Goal: Task Accomplishment & Management: Manage account settings

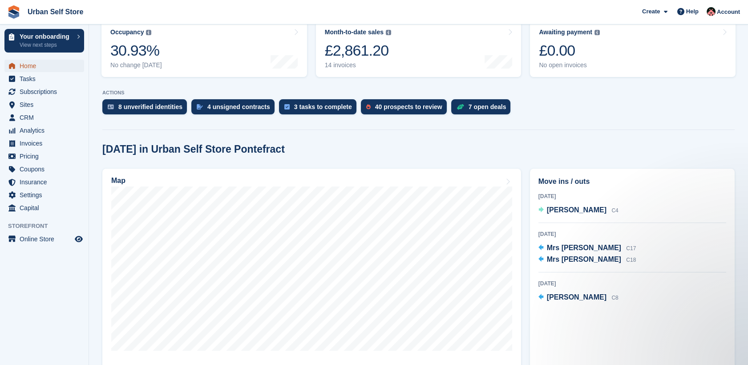
click at [30, 70] on span "Home" at bounding box center [46, 66] width 53 height 12
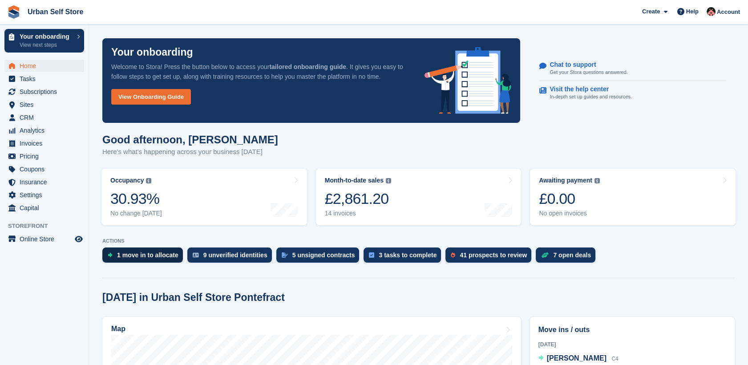
click at [162, 259] on div "1 move in to allocate" at bounding box center [142, 254] width 81 height 15
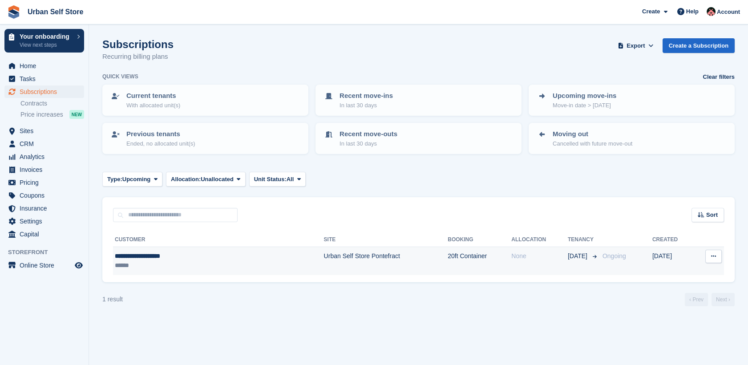
click at [206, 261] on div "******" at bounding box center [179, 265] width 128 height 9
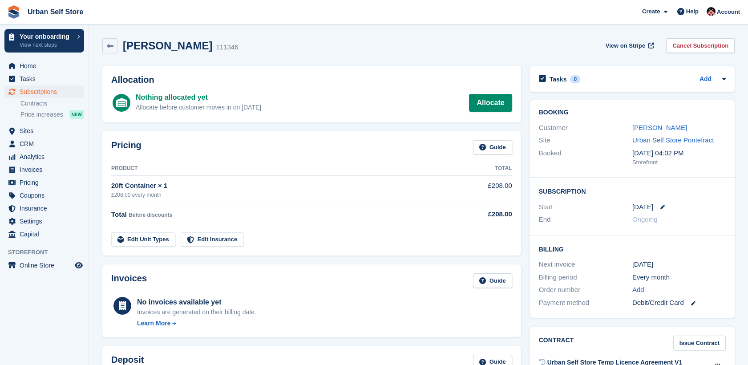
click at [654, 209] on div "[DATE]" at bounding box center [678, 207] width 93 height 10
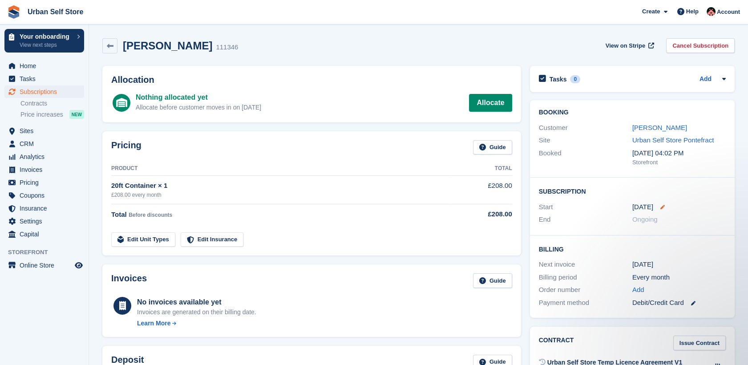
click at [661, 205] on icon at bounding box center [663, 207] width 4 height 4
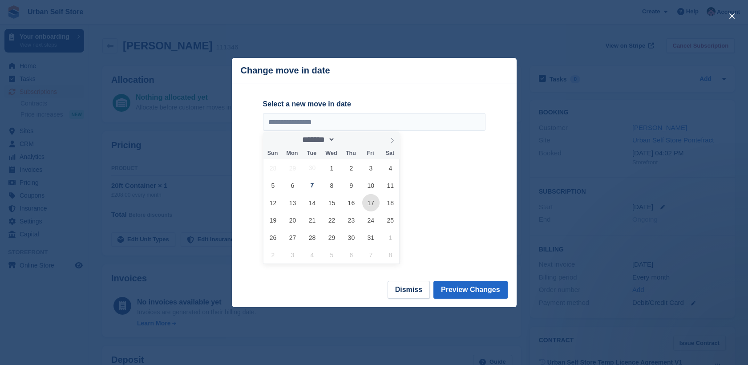
click at [369, 203] on span "17" at bounding box center [370, 202] width 17 height 17
type input "**********"
click at [478, 286] on button "Preview Changes" at bounding box center [471, 290] width 74 height 18
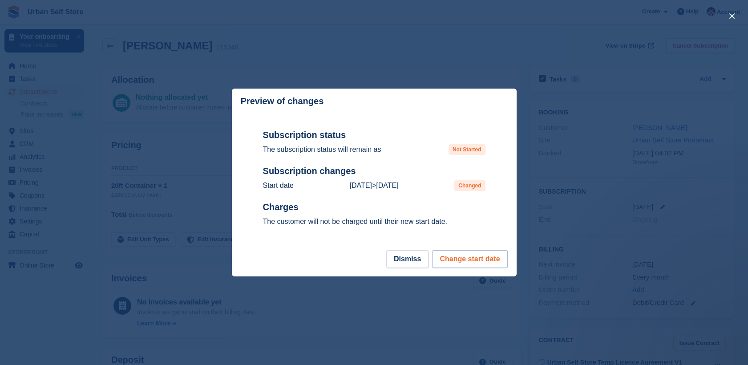
click at [469, 262] on button "Change start date" at bounding box center [469, 259] width 75 height 18
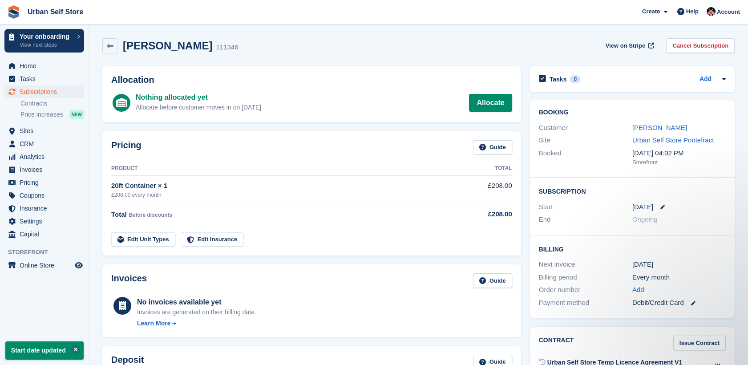
click at [425, 230] on td "Edit Unit Types Edit Insurance" at bounding box center [280, 238] width 339 height 18
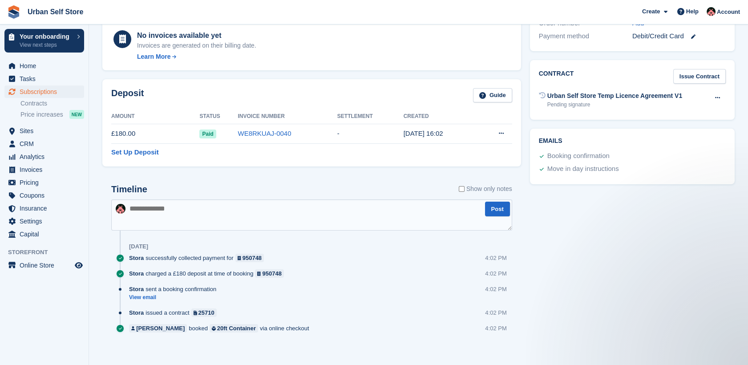
scroll to position [272, 0]
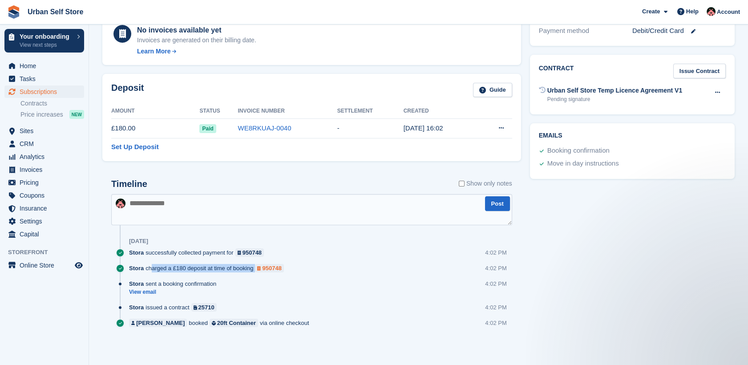
drag, startPoint x: 146, startPoint y: 268, endPoint x: 263, endPoint y: 269, distance: 116.2
click at [263, 269] on div "Stora charged a £180 deposit at time of booking 950748" at bounding box center [208, 268] width 159 height 8
drag, startPoint x: 263, startPoint y: 269, endPoint x: 384, endPoint y: 274, distance: 121.2
click at [384, 274] on div "Stora charged a £180 deposit at time of booking 950748 4:02 PM" at bounding box center [320, 272] width 383 height 16
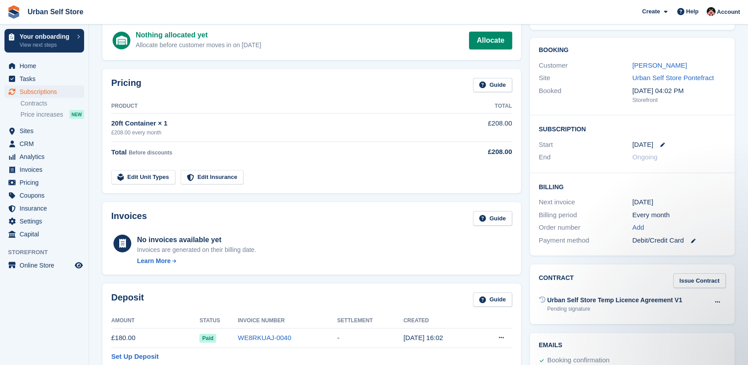
scroll to position [0, 0]
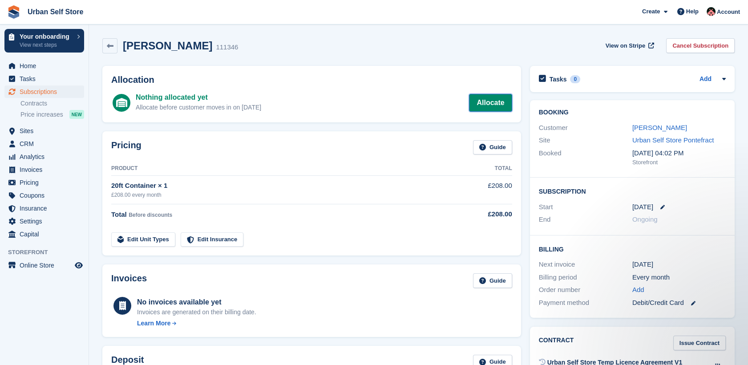
click at [506, 101] on link "Allocate" at bounding box center [490, 103] width 43 height 18
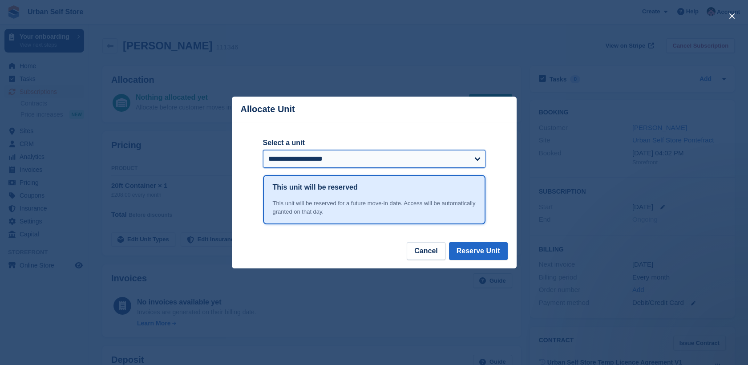
click at [406, 166] on select "**********" at bounding box center [374, 159] width 223 height 18
click at [630, 95] on div "close" at bounding box center [374, 182] width 748 height 365
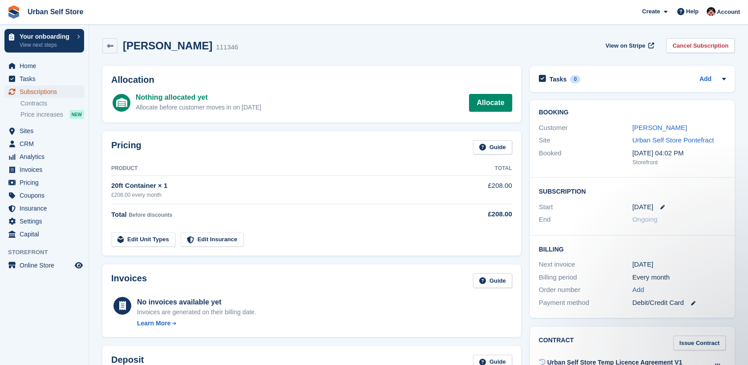
click at [39, 93] on span "Subscriptions" at bounding box center [46, 91] width 53 height 12
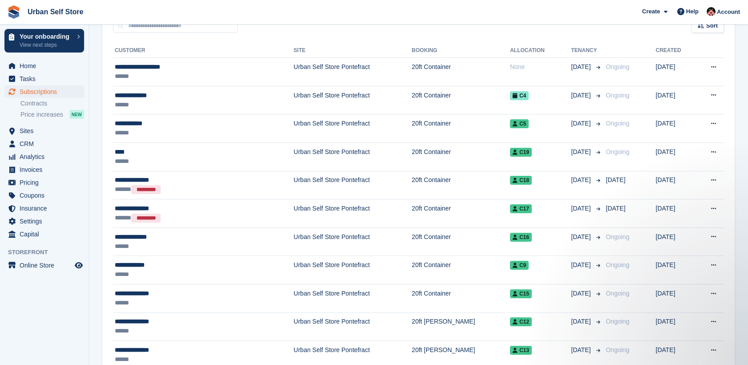
scroll to position [166, 0]
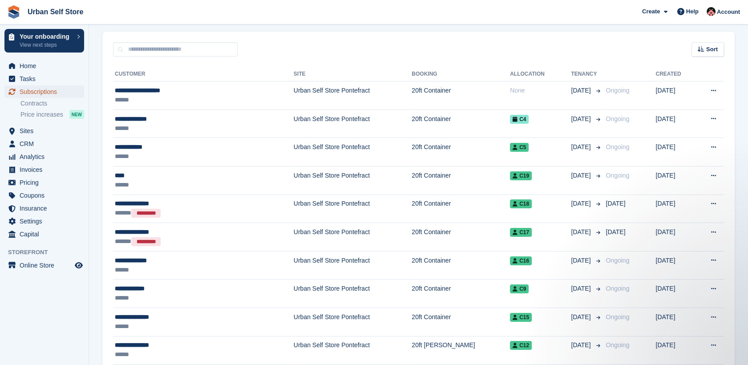
click at [33, 91] on span "Subscriptions" at bounding box center [46, 91] width 53 height 12
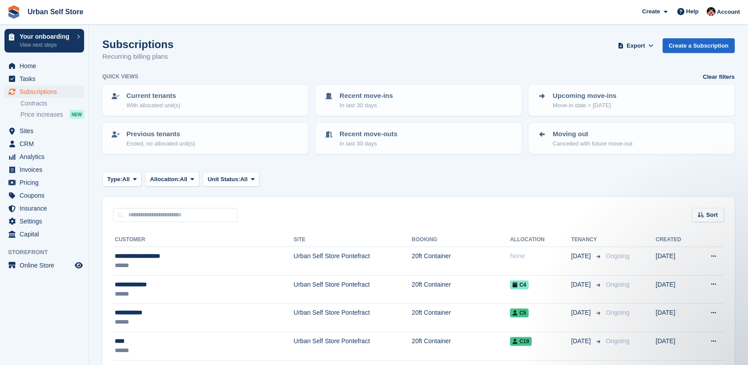
scroll to position [0, 0]
click at [641, 141] on div "Moving out Cancelled with future move-out" at bounding box center [632, 138] width 190 height 19
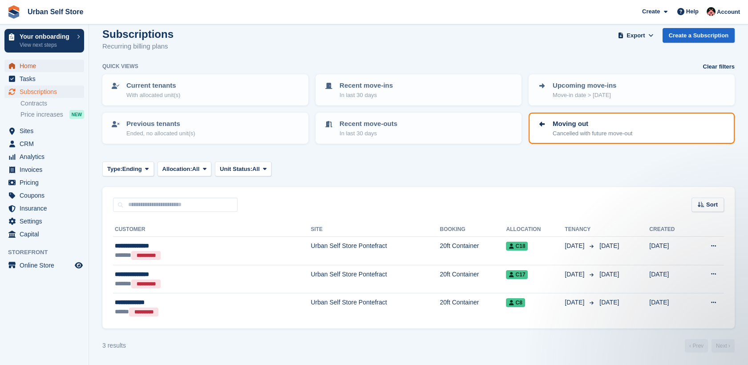
click at [21, 68] on span "Home" at bounding box center [46, 66] width 53 height 12
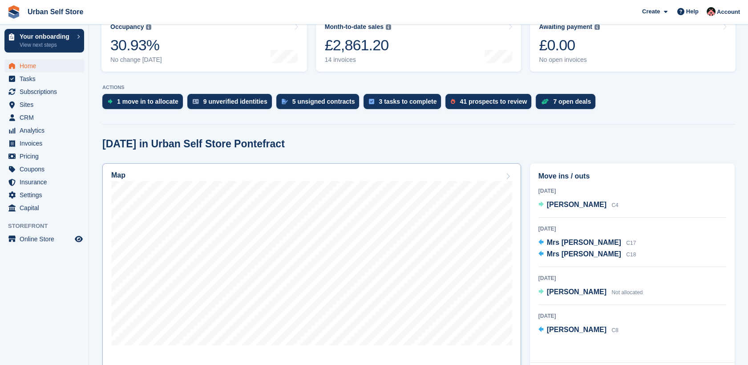
scroll to position [198, 0]
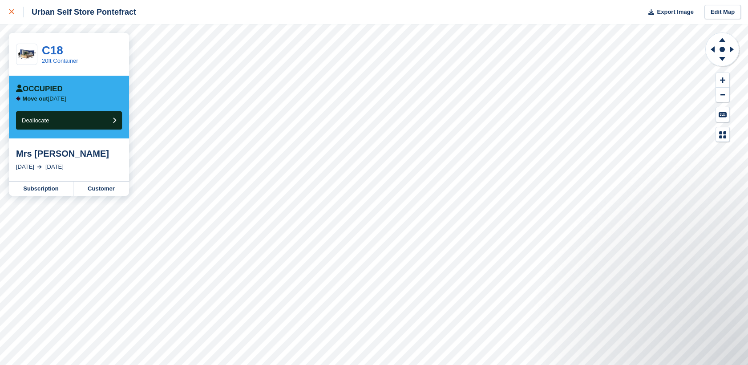
click at [15, 10] on div at bounding box center [16, 12] width 15 height 11
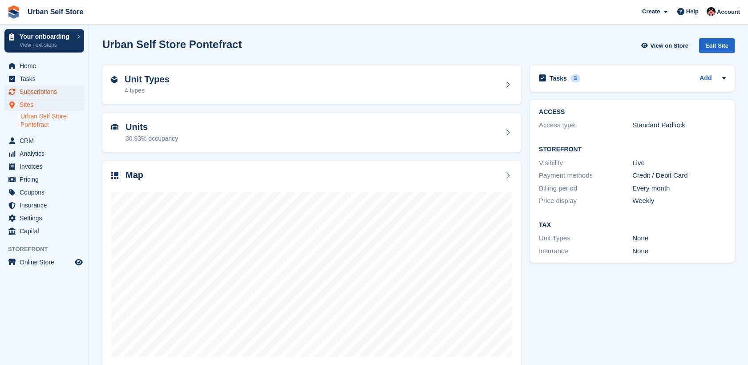
click at [41, 93] on span "Subscriptions" at bounding box center [46, 91] width 53 height 12
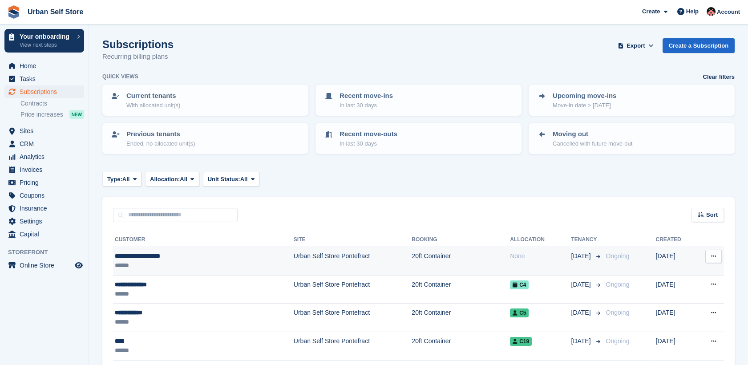
click at [178, 263] on div "******" at bounding box center [172, 265] width 115 height 9
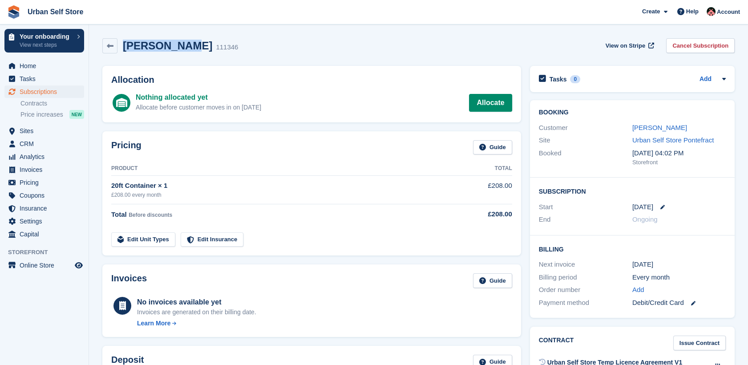
drag, startPoint x: 124, startPoint y: 45, endPoint x: 180, endPoint y: 41, distance: 56.2
click at [180, 41] on h2 "[PERSON_NAME]" at bounding box center [167, 46] width 89 height 12
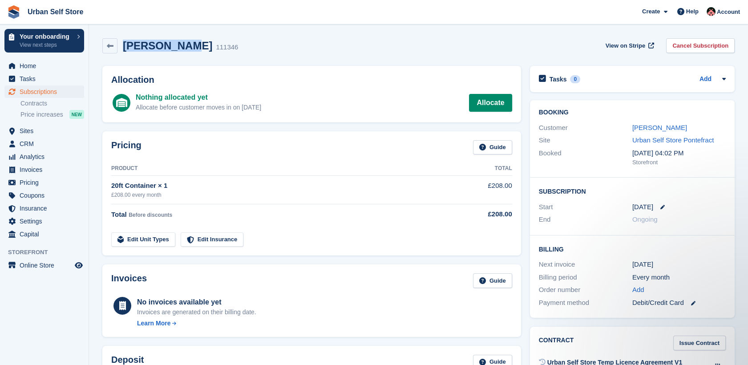
copy h2 "[PERSON_NAME]"
drag, startPoint x: 186, startPoint y: 47, endPoint x: 213, endPoint y: 49, distance: 27.2
click at [212, 49] on h2 "[PERSON_NAME]" at bounding box center [167, 46] width 89 height 12
drag, startPoint x: 213, startPoint y: 49, endPoint x: 186, endPoint y: 45, distance: 27.4
click at [186, 45] on h2 "[PERSON_NAME]" at bounding box center [167, 46] width 89 height 12
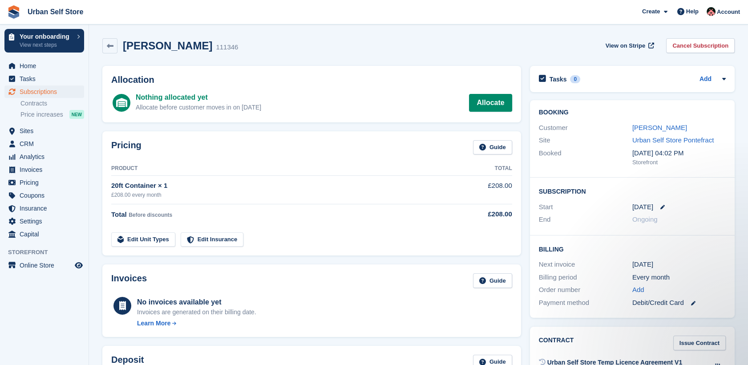
click at [185, 45] on h2 "[PERSON_NAME]" at bounding box center [167, 46] width 89 height 12
drag, startPoint x: 183, startPoint y: 45, endPoint x: 223, endPoint y: 52, distance: 40.3
click at [212, 52] on h2 "[PERSON_NAME]" at bounding box center [167, 46] width 89 height 12
copy h2 "[PERSON_NAME]"
click at [480, 103] on link "Allocate" at bounding box center [490, 103] width 43 height 18
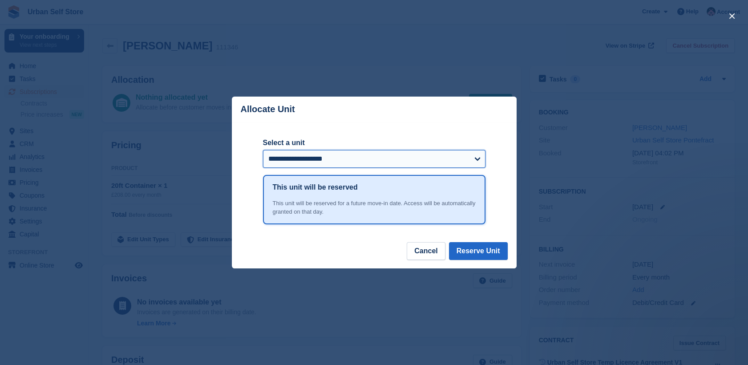
click at [373, 155] on select "**********" at bounding box center [374, 159] width 223 height 18
drag, startPoint x: 459, startPoint y: 133, endPoint x: 459, endPoint y: 95, distance: 37.8
click at [459, 95] on div "close" at bounding box center [374, 182] width 748 height 365
